Goal: Task Accomplishment & Management: Use online tool/utility

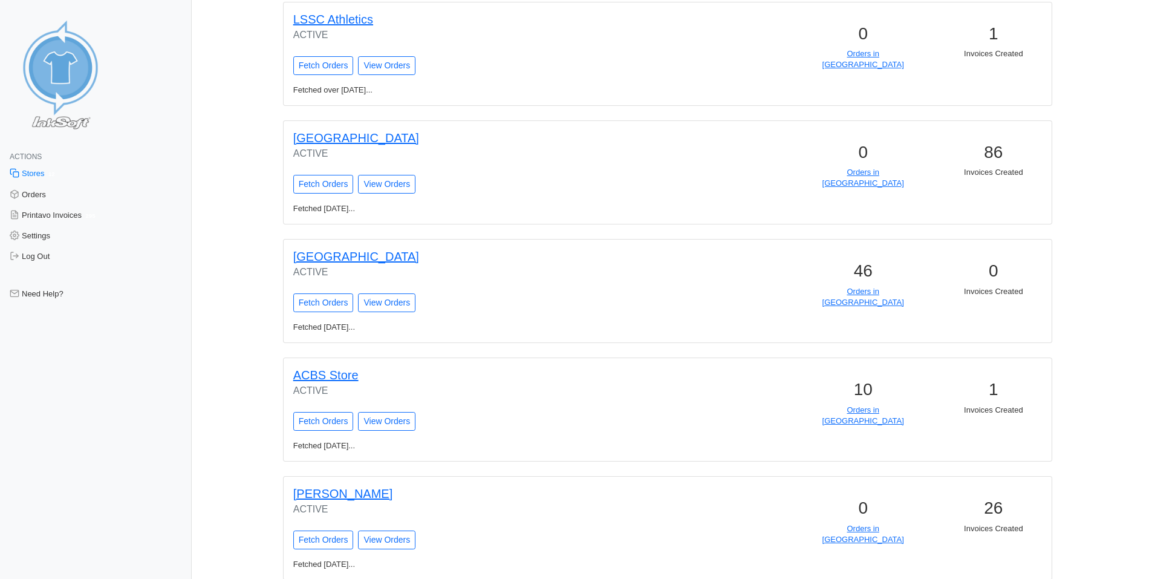
scroll to position [726, 0]
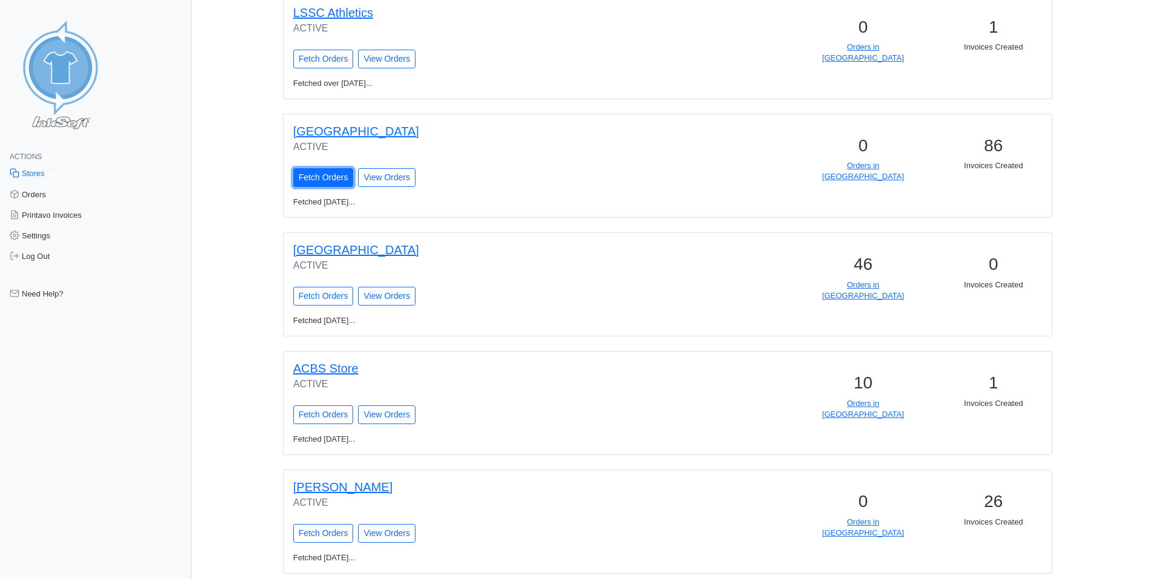
click at [343, 180] on input "Fetch Orders" at bounding box center [323, 177] width 60 height 19
type input "Fetching Orders..."
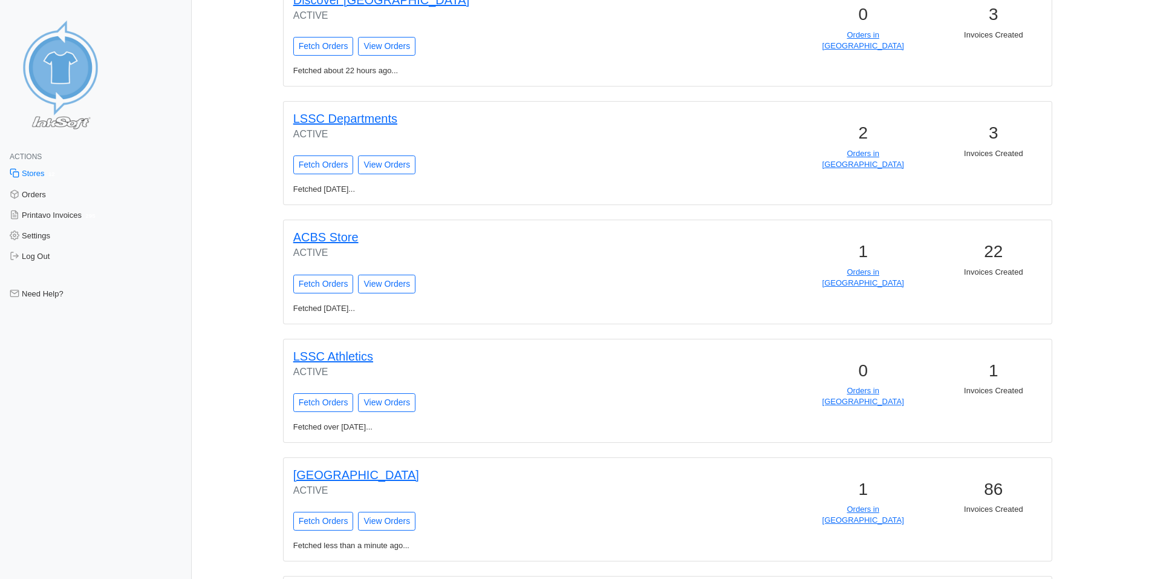
scroll to position [665, 0]
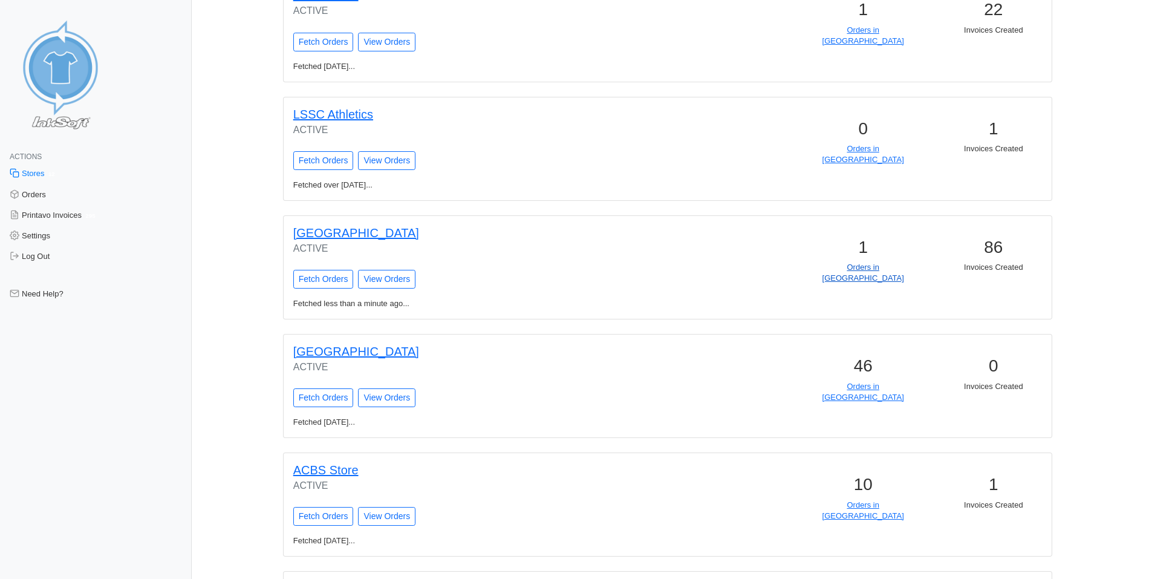
click at [870, 270] on link "Orders in [GEOGRAPHIC_DATA]" at bounding box center [863, 272] width 82 height 20
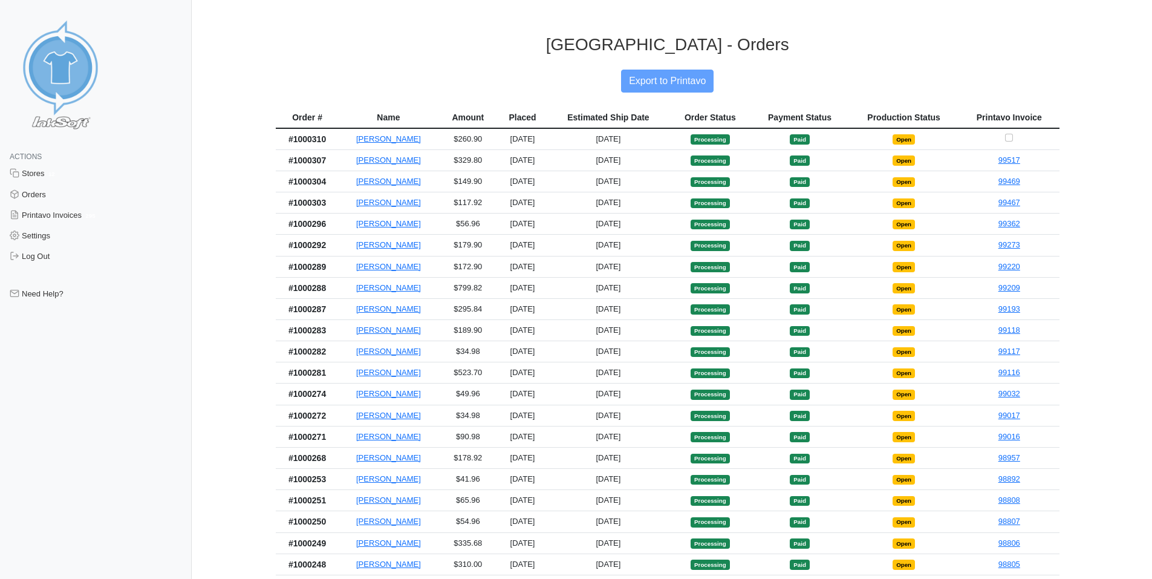
click at [1015, 135] on td at bounding box center [1009, 139] width 100 height 22
click at [1012, 136] on input "Checkbox for selecting orders for invoice" at bounding box center [1009, 138] width 8 height 8
checkbox input "true"
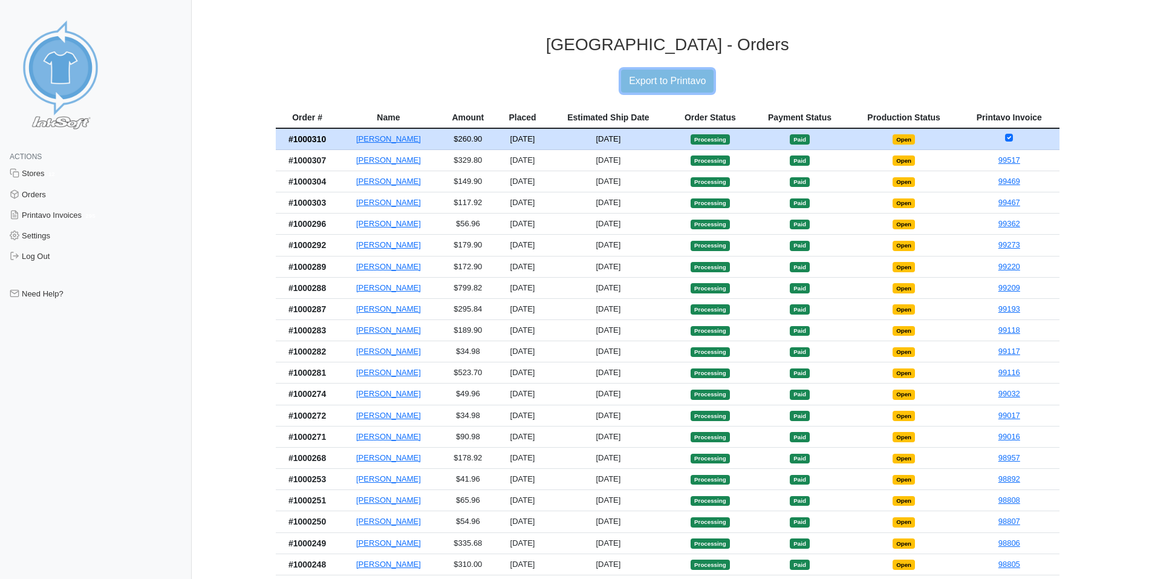
click at [692, 73] on input "Export to Printavo" at bounding box center [667, 81] width 93 height 23
type input "Export to Printavo"
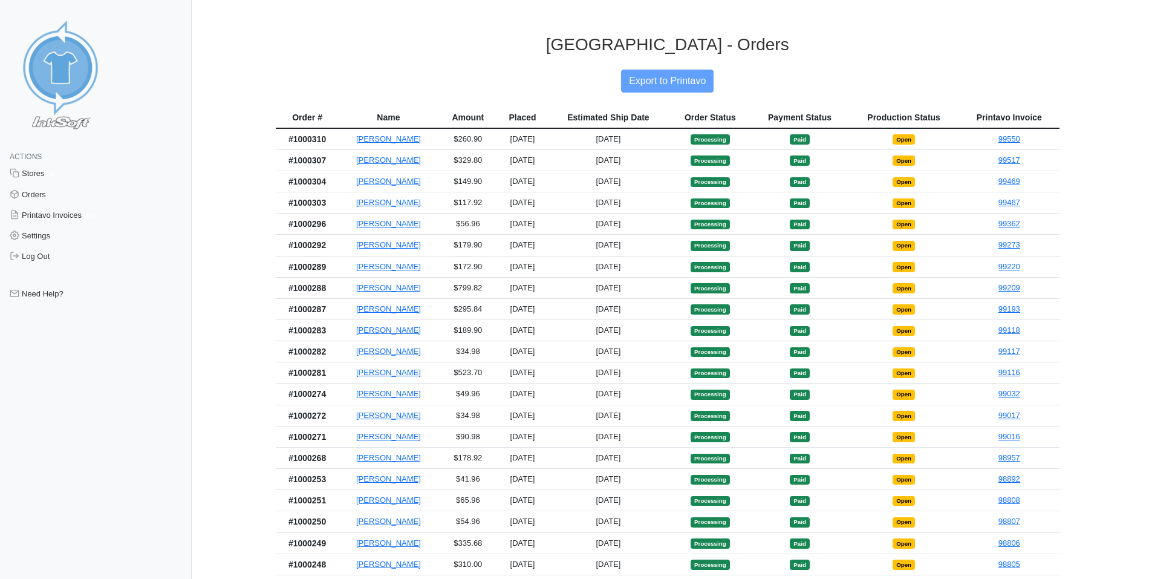
drag, startPoint x: 506, startPoint y: 46, endPoint x: 519, endPoint y: 35, distance: 17.2
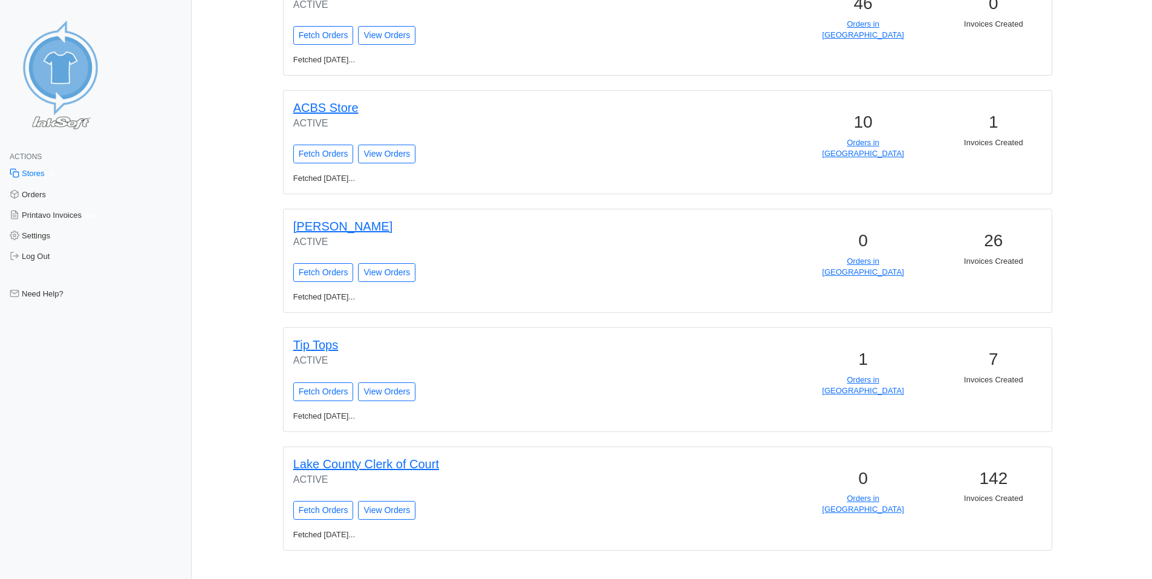
scroll to position [1003, 0]
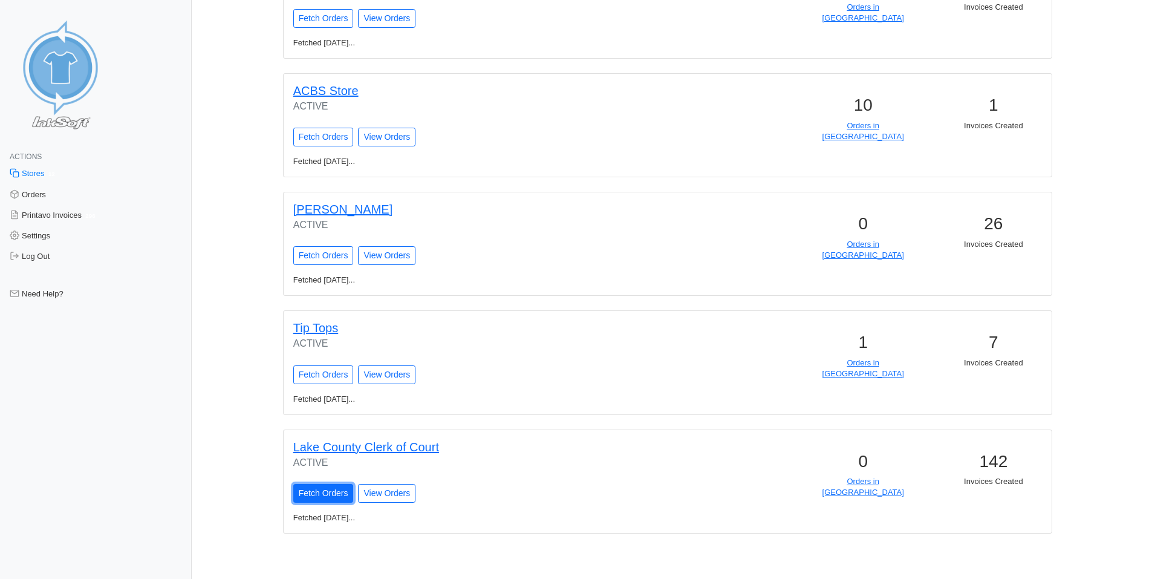
click at [338, 496] on input "Fetch Orders" at bounding box center [323, 493] width 60 height 19
type input "Fetching Orders..."
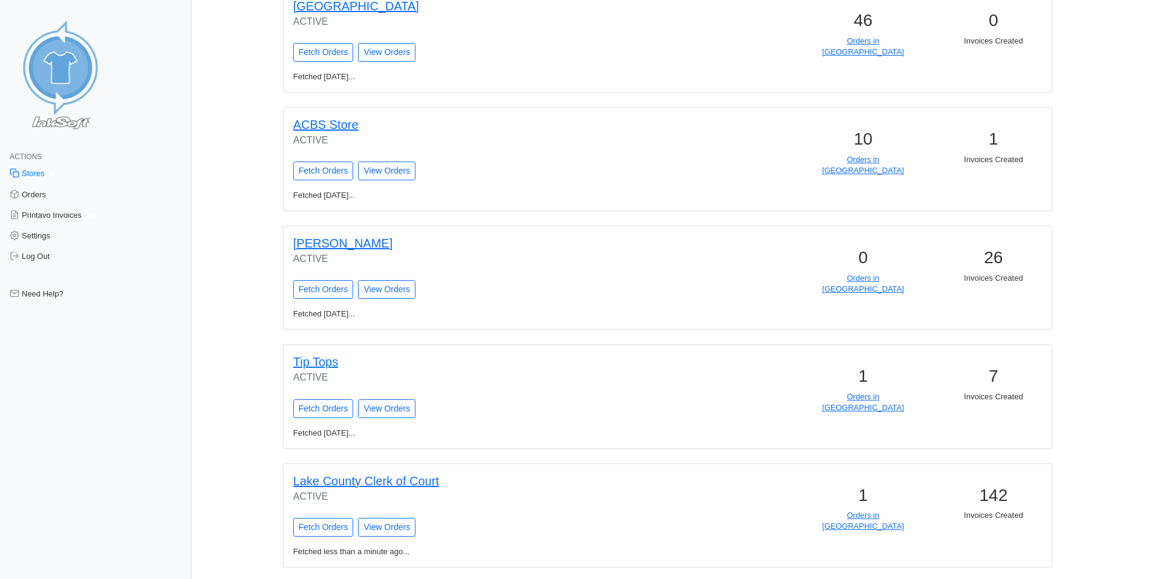
scroll to position [1044, 0]
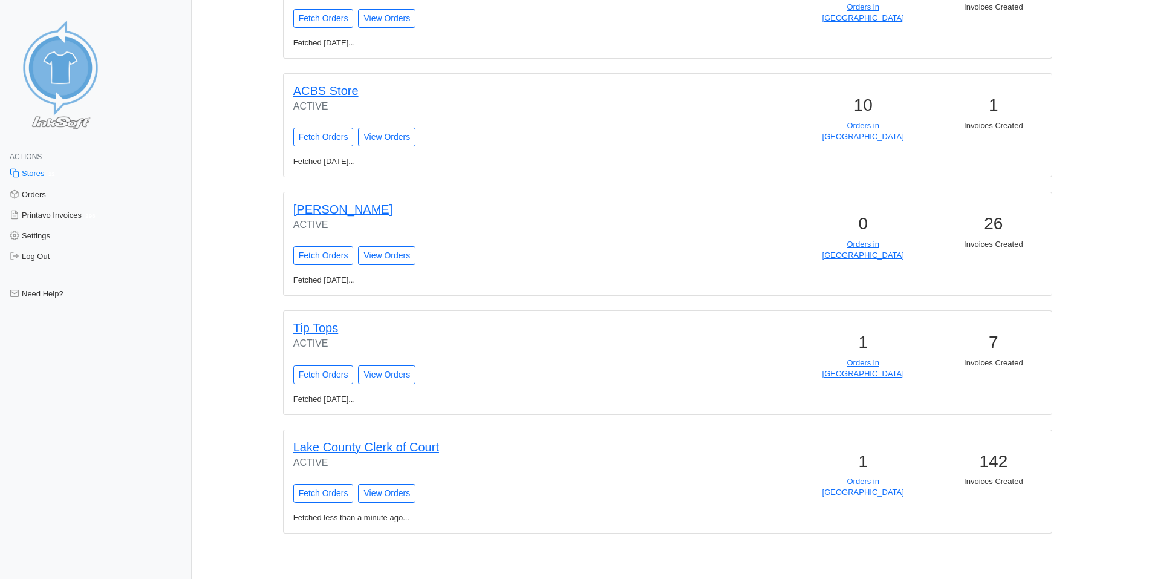
drag, startPoint x: 708, startPoint y: 221, endPoint x: 743, endPoint y: 579, distance: 360.3
click at [876, 483] on link "Orders in Queue" at bounding box center [863, 487] width 82 height 20
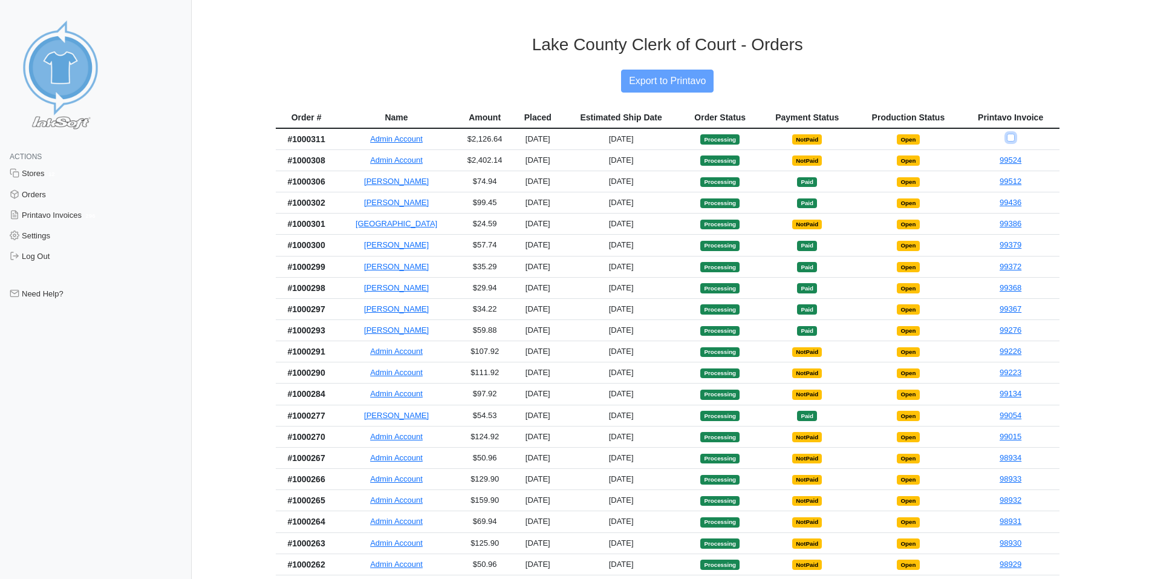
click at [1009, 138] on input "Checkbox for selecting orders for invoice" at bounding box center [1011, 138] width 8 height 8
checkbox input "true"
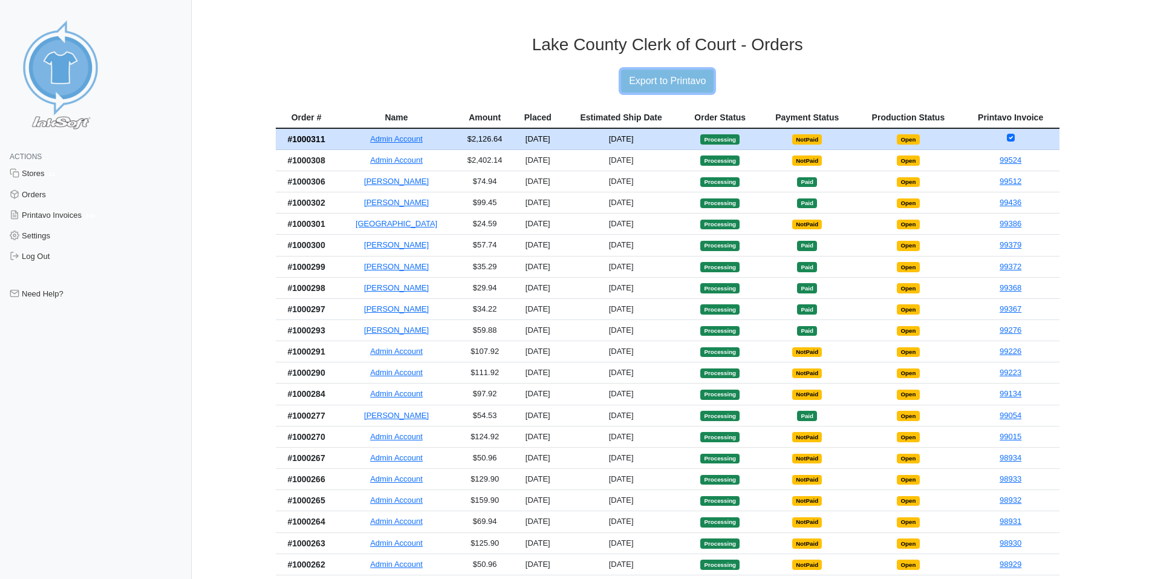
click at [668, 83] on input "Export to Printavo" at bounding box center [667, 81] width 93 height 23
type input "Export to Printavo"
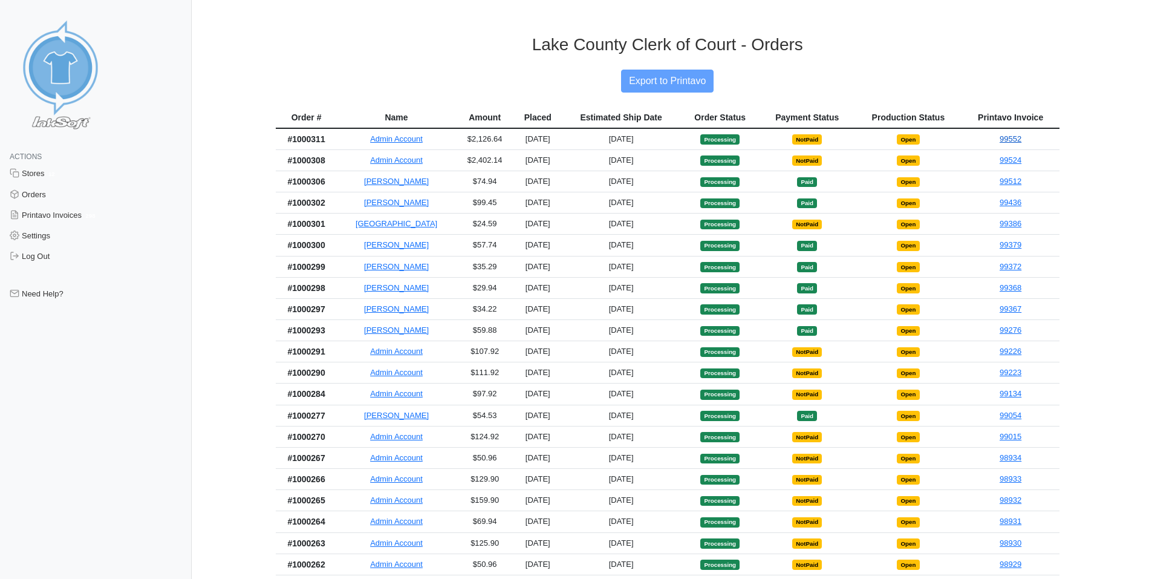
click at [1008, 142] on link "99552" at bounding box center [1011, 138] width 22 height 9
